Goal: Task Accomplishment & Management: Use online tool/utility

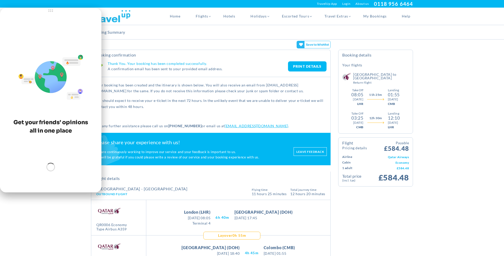
click at [297, 65] on link "PRINT DETAILS" at bounding box center [307, 66] width 39 height 10
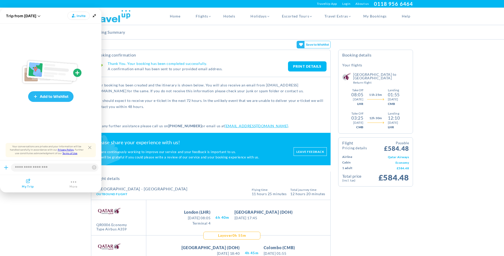
click at [95, 15] on icon "Minimize" at bounding box center [94, 15] width 3 height 3
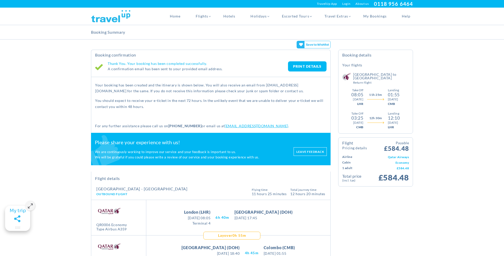
click at [309, 67] on link "PRINT DETAILS" at bounding box center [307, 66] width 39 height 10
click at [19, 226] on icon "Maximize" at bounding box center [18, 227] width 8 height 5
drag, startPoint x: 18, startPoint y: 227, endPoint x: 523, endPoint y: 258, distance: 505.8
click at [492, 229] on icon "Maximize" at bounding box center [494, 231] width 5 height 5
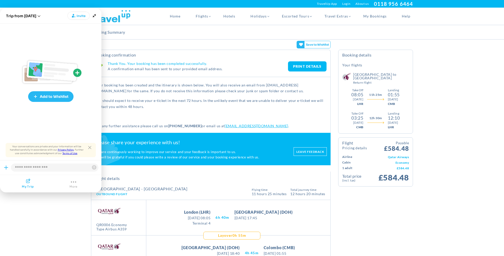
click at [72, 187] on span "More" at bounding box center [73, 187] width 8 height 4
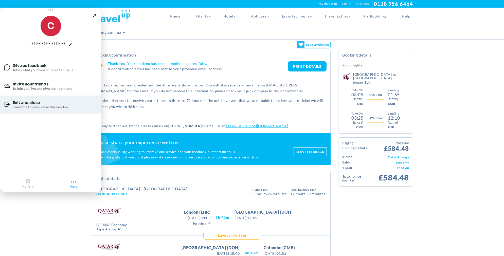
click at [41, 104] on div "Exit and close" at bounding box center [41, 102] width 56 height 5
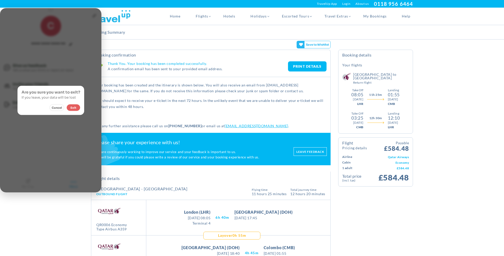
click at [73, 107] on button "Exit" at bounding box center [73, 107] width 13 height 7
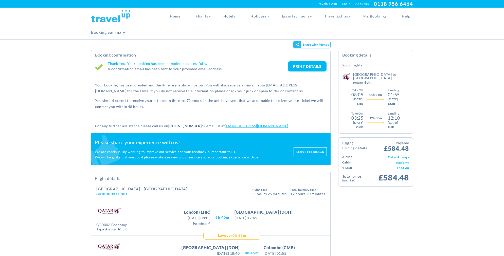
click at [319, 62] on link "PRINT DETAILS" at bounding box center [307, 66] width 39 height 10
